Goal: Share content

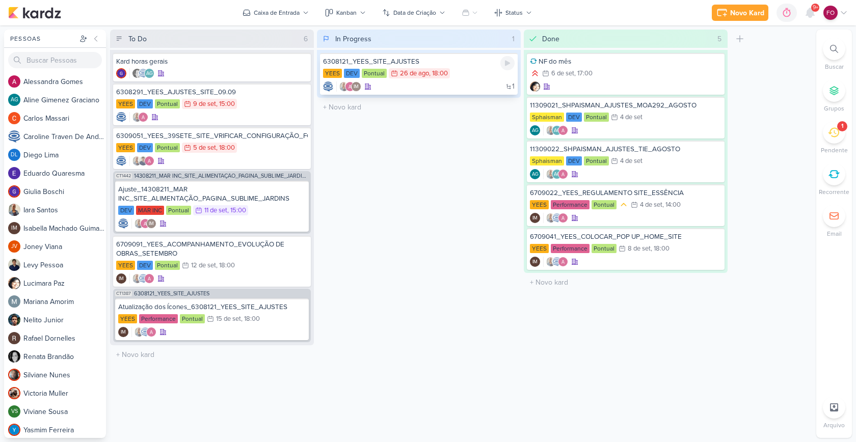
click at [463, 74] on div "YEES DEV Pontual 26/8 26 de ago , 18:00" at bounding box center [419, 73] width 192 height 11
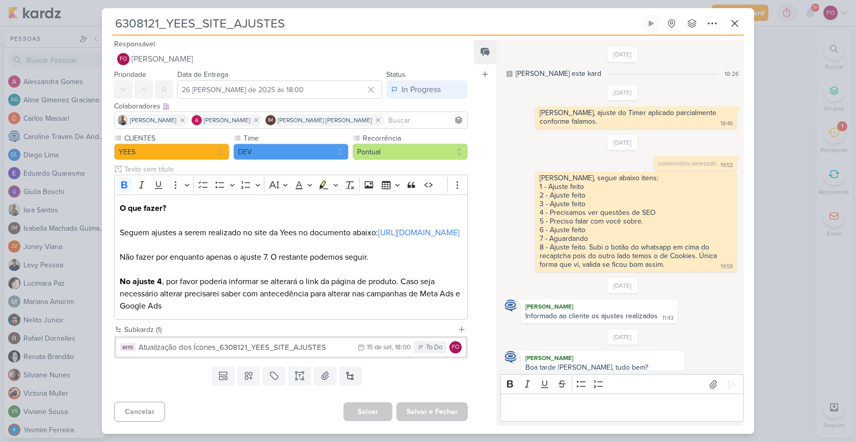
scroll to position [765, 0]
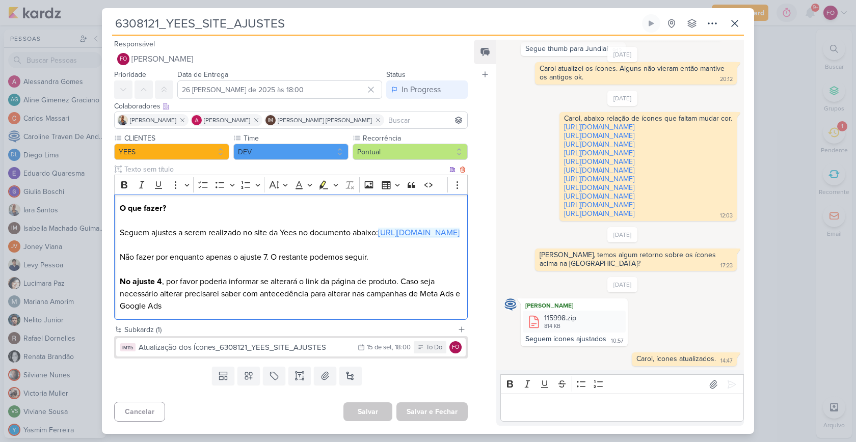
click at [378, 238] on link "[URL][DOMAIN_NAME]" at bounding box center [419, 233] width 82 height 10
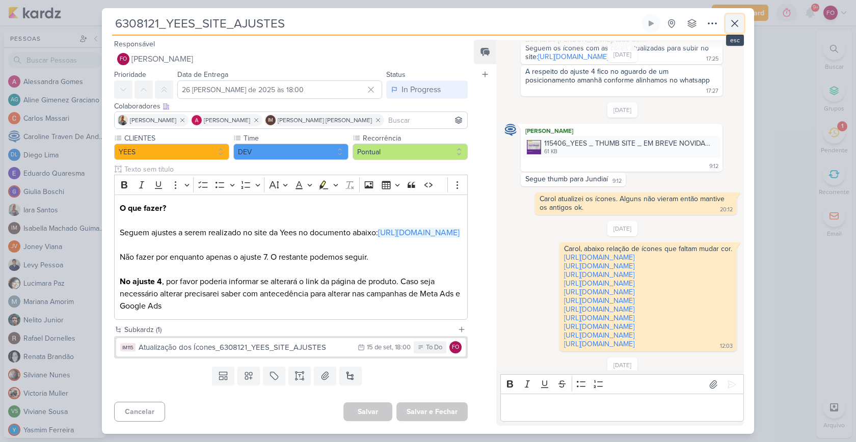
click at [735, 22] on icon at bounding box center [735, 23] width 12 height 12
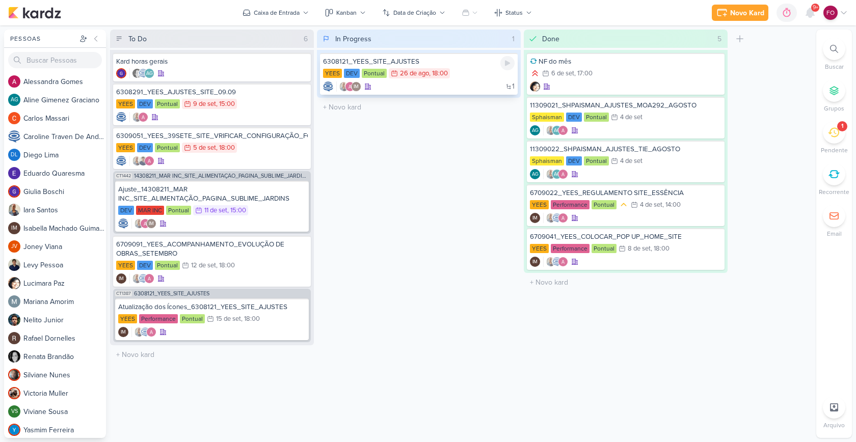
click at [471, 67] on div "6308121_YEES_SITE_AJUSTES [GEOGRAPHIC_DATA] DEV Pontual 26/8 26 de ago , 18:00 1" at bounding box center [419, 74] width 198 height 42
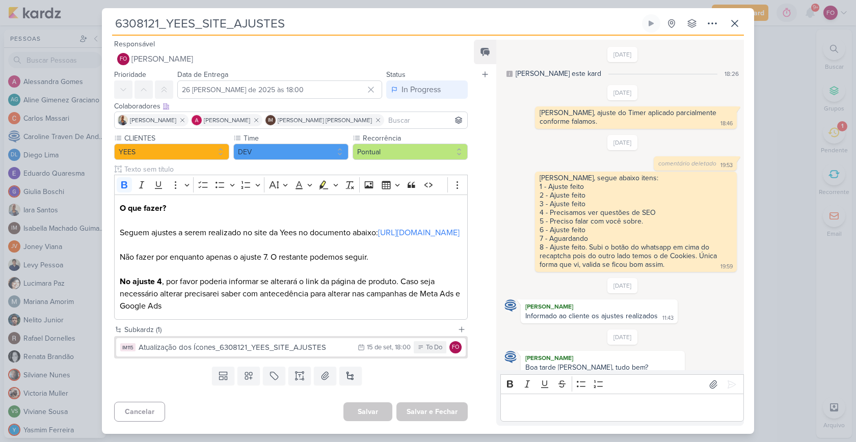
scroll to position [765, 0]
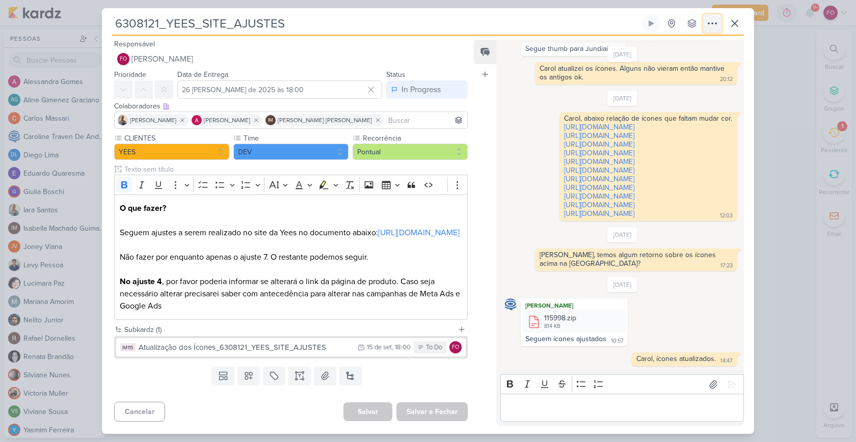
click at [711, 22] on icon at bounding box center [713, 23] width 12 height 12
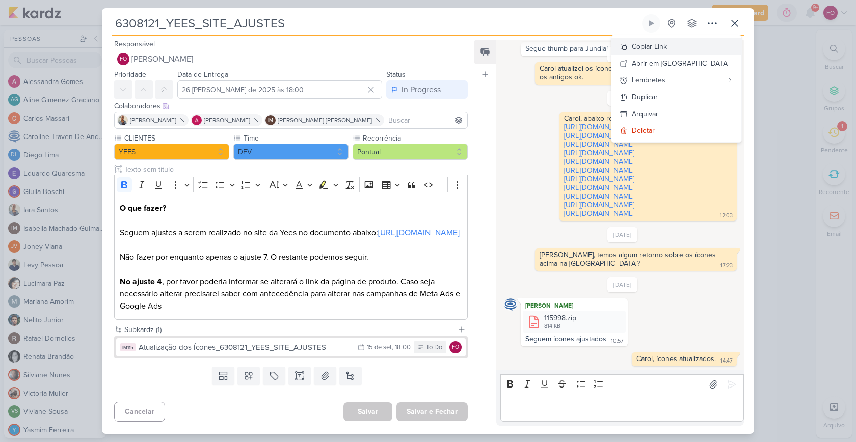
click at [667, 45] on div "Copiar Link" at bounding box center [649, 46] width 35 height 11
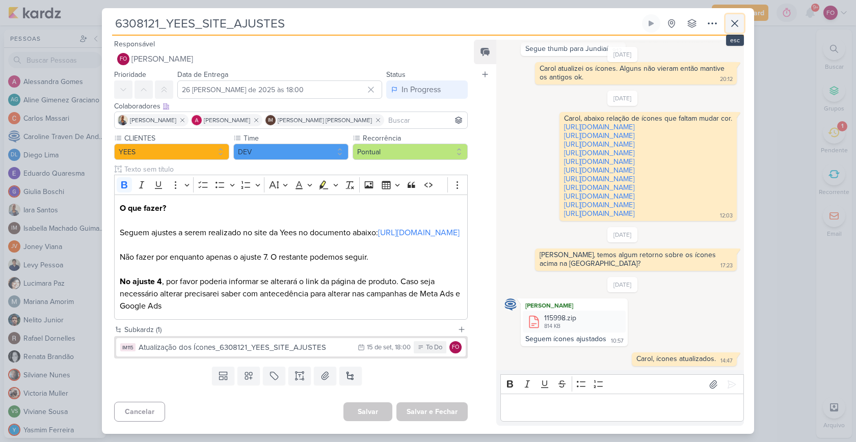
click at [733, 23] on icon at bounding box center [735, 23] width 12 height 12
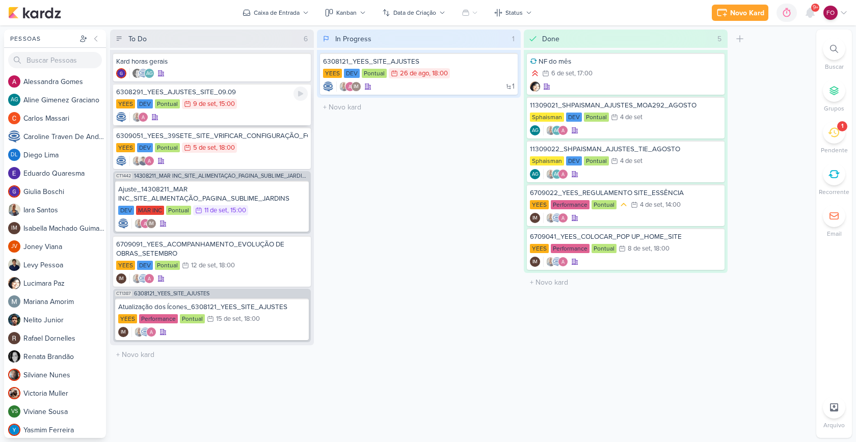
click at [263, 99] on div "YEES DEV Pontual 9/9 9 de set , 15:00" at bounding box center [212, 104] width 192 height 11
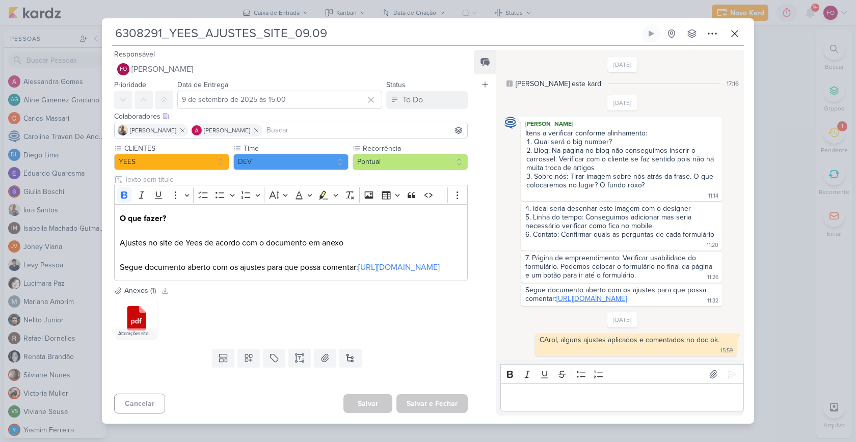
click at [625, 303] on link "[URL][DOMAIN_NAME]" at bounding box center [592, 299] width 70 height 9
click at [650, 30] on icon at bounding box center [651, 34] width 8 height 8
click at [657, 25] on button at bounding box center [651, 33] width 18 height 18
